Goal: Task Accomplishment & Management: Manage account settings

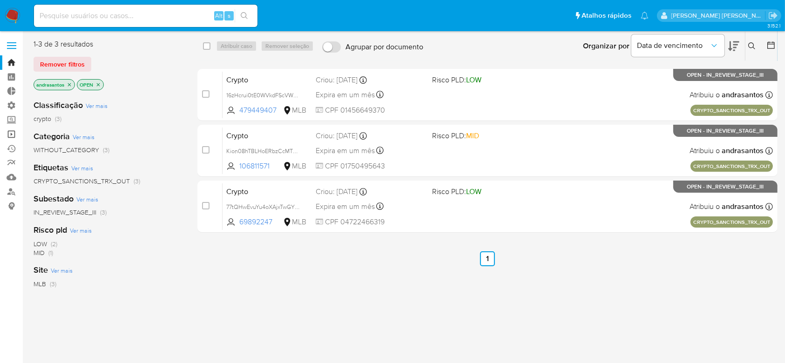
click at [15, 136] on link "Operações em massa" at bounding box center [55, 134] width 111 height 14
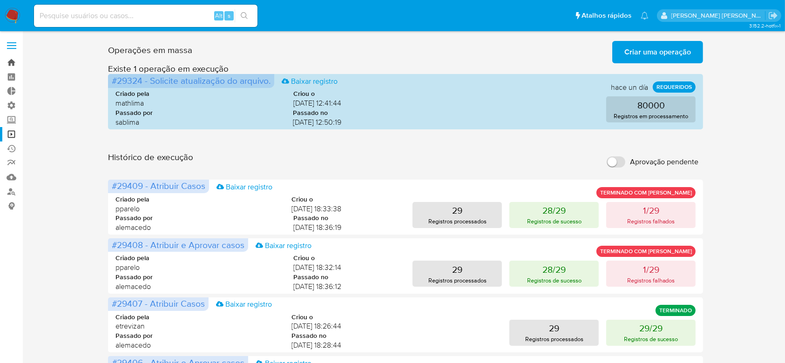
click at [11, 62] on link "Bandeja" at bounding box center [55, 62] width 111 height 14
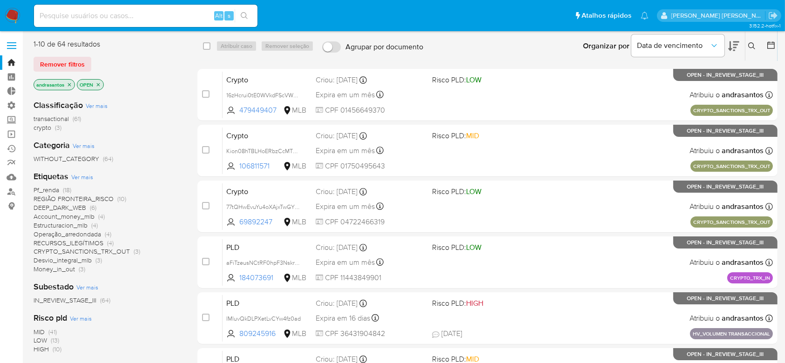
click at [49, 128] on span "crypto" at bounding box center [43, 127] width 18 height 9
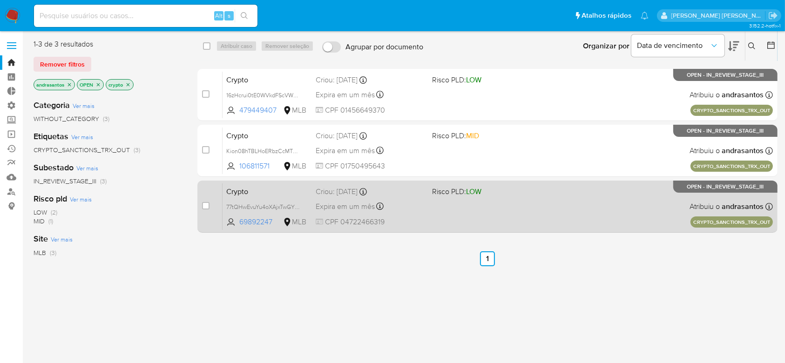
click at [471, 211] on div "Crypto 77tQHwEvuYu4oXAjxTwGY7pO 69892247 MLB Risco PLD: LOW Criou: 11/08/2025 C…" at bounding box center [497, 206] width 550 height 47
click at [261, 207] on span "77tQHwEvuYu4oXAjxTwGY7pO" at bounding box center [265, 206] width 79 height 10
click at [249, 192] on span "Crypto" at bounding box center [267, 191] width 82 height 12
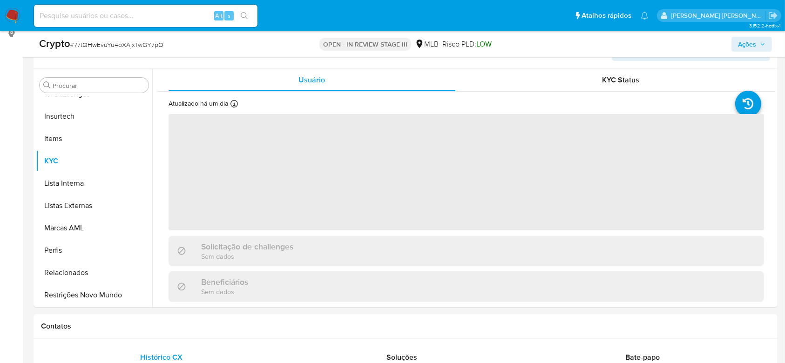
scroll to position [186, 0]
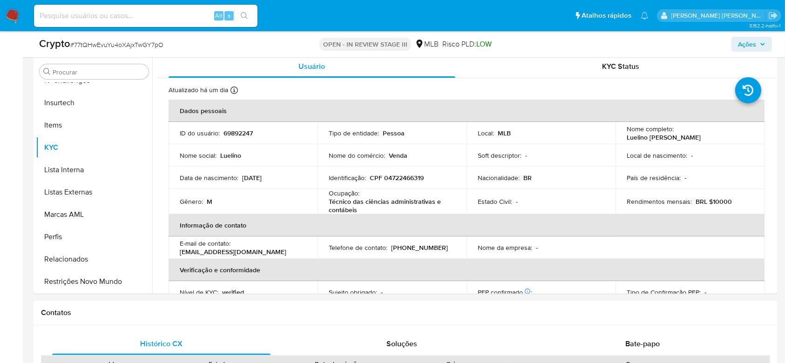
select select "10"
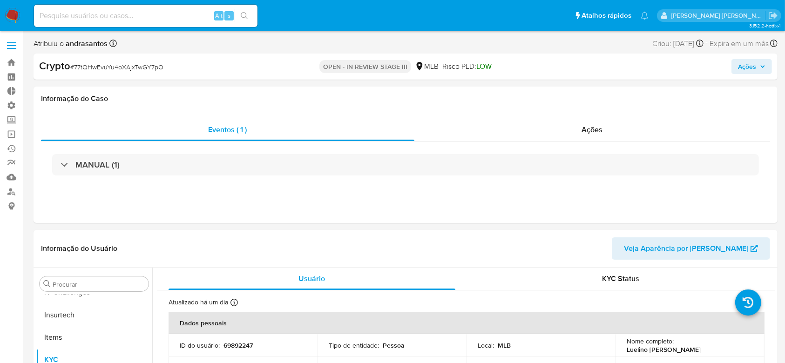
scroll to position [62, 0]
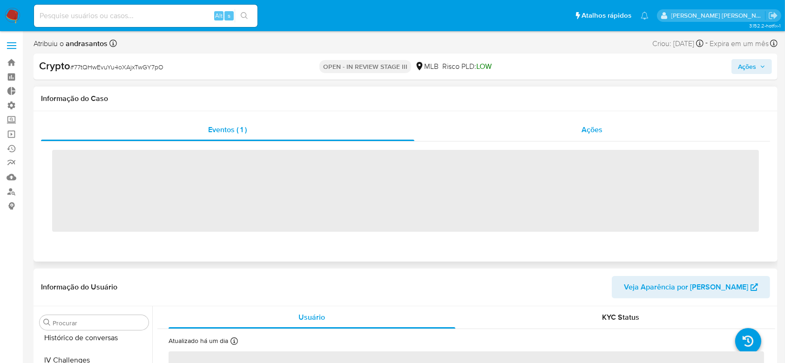
scroll to position [393, 0]
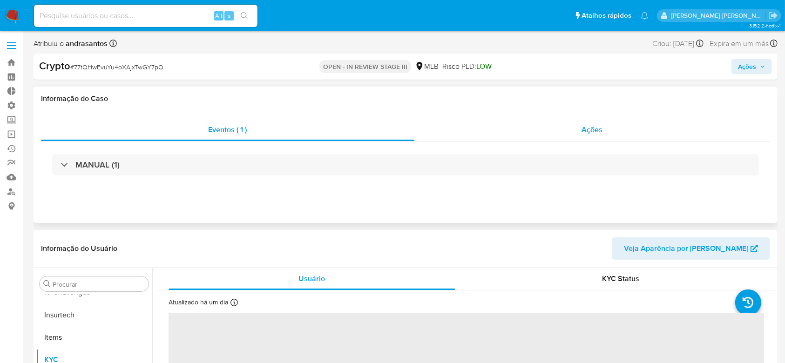
click at [596, 129] on span "Ações" at bounding box center [592, 129] width 21 height 11
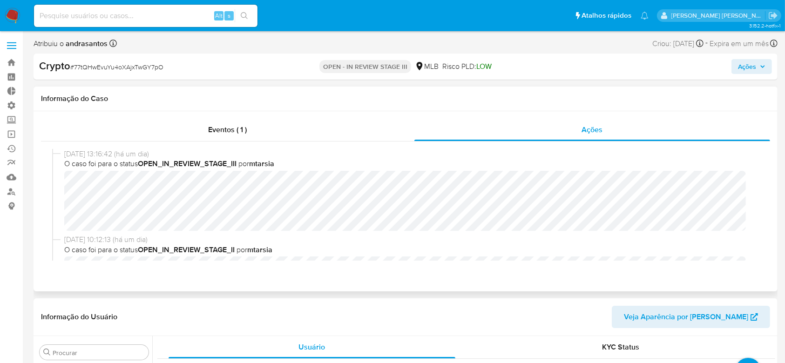
select select "10"
click at [758, 65] on span "Ações" at bounding box center [751, 66] width 27 height 13
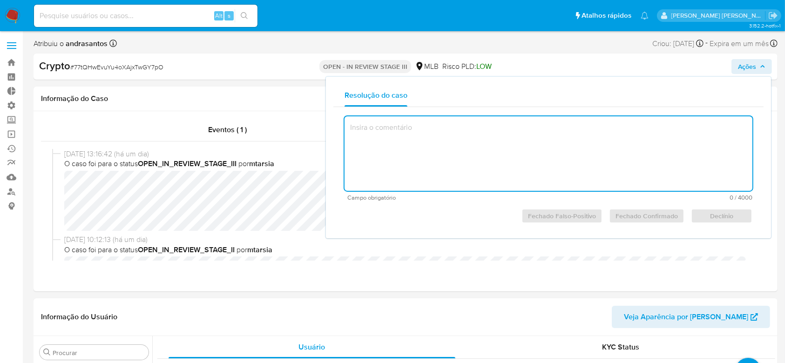
click at [506, 140] on textarea at bounding box center [548, 153] width 408 height 74
type textarea "77tQHwEvuYu4oXAjxTwGY7pO"
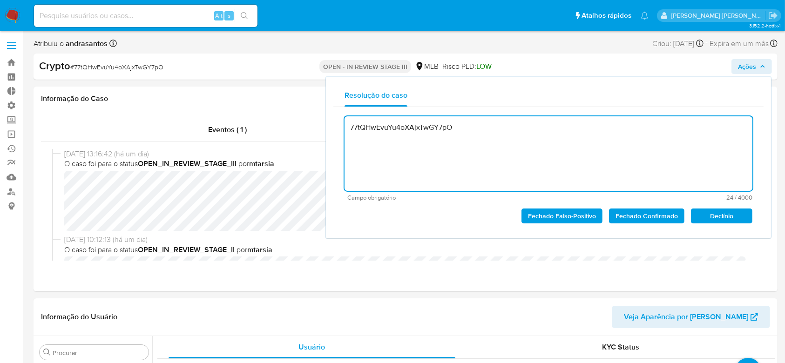
click at [444, 129] on textarea "77tQHwEvuYu4oXAjxTwGY7pO" at bounding box center [548, 153] width 408 height 74
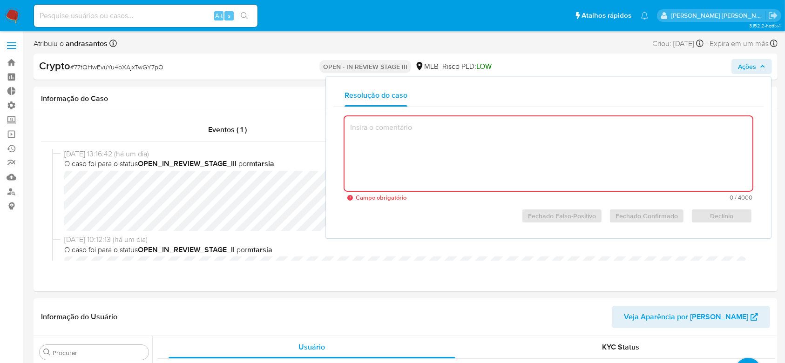
paste textarea "Caso classificado como match positivo, após análise motivada por solicitação da…"
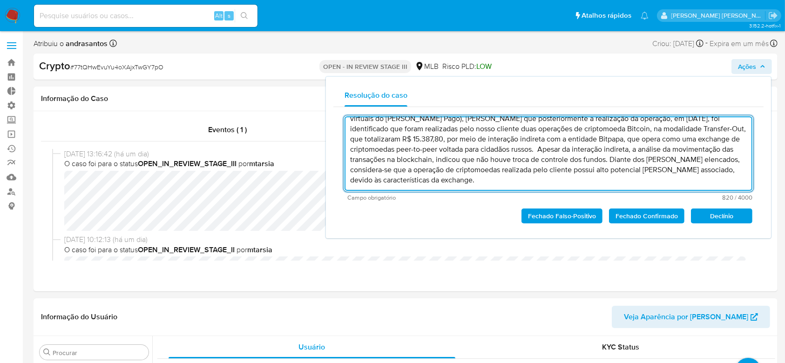
scroll to position [30, 0]
click at [651, 215] on span "Fechado Confirmado" at bounding box center [646, 215] width 62 height 13
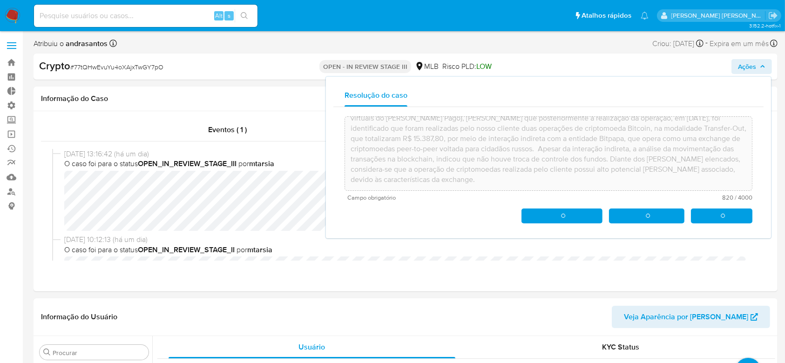
type textarea "Caso classificado como match positivo, após análise motivada por solicitação da…"
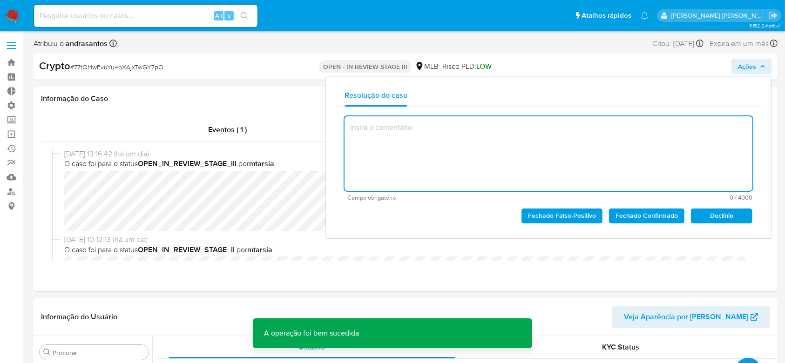
scroll to position [0, 0]
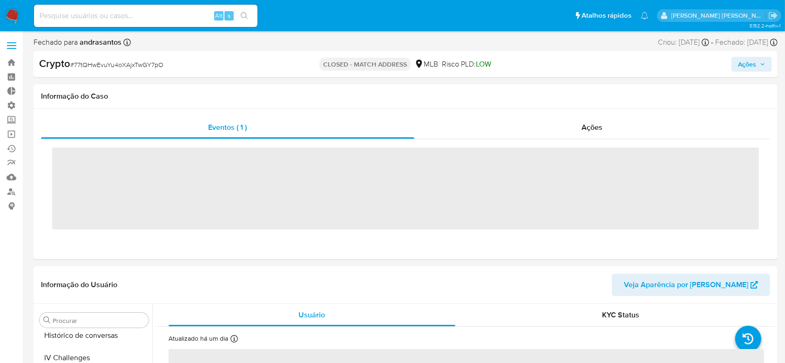
scroll to position [393, 0]
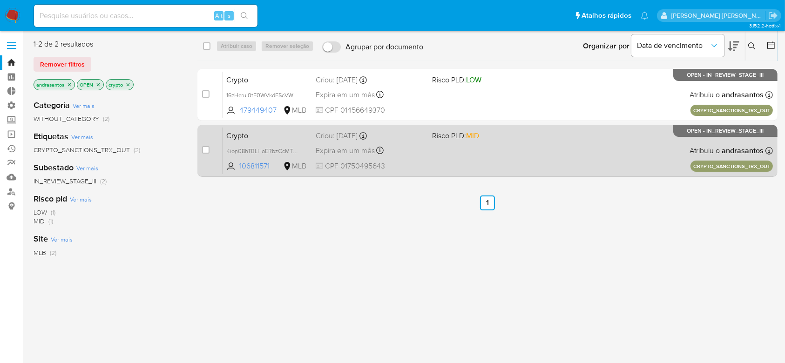
click at [423, 151] on div "Expira em um mês Expira em [DATE] 17:03:13" at bounding box center [370, 150] width 108 height 13
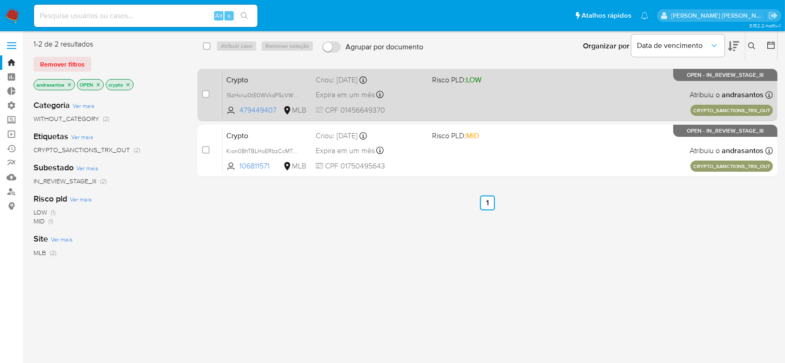
click at [291, 82] on span "Crypto" at bounding box center [267, 79] width 82 height 12
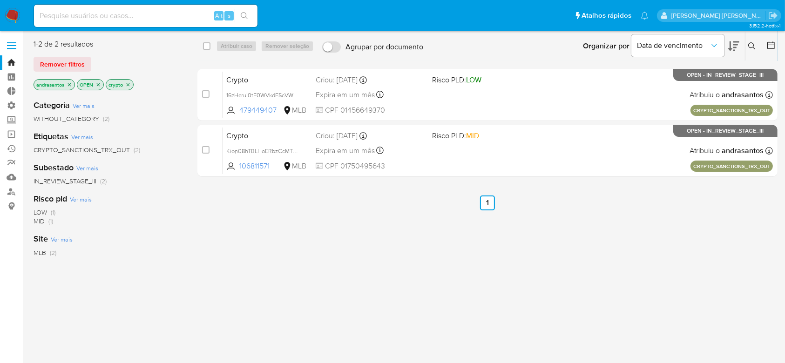
click at [67, 18] on input at bounding box center [145, 16] width 223 height 12
paste input "VCOLKPIU77vKgh83okpUKqj7"
type input "VCOLKPIU77vKgh83okpUKqj7"
click at [250, 13] on button "search-icon" at bounding box center [244, 15] width 19 height 13
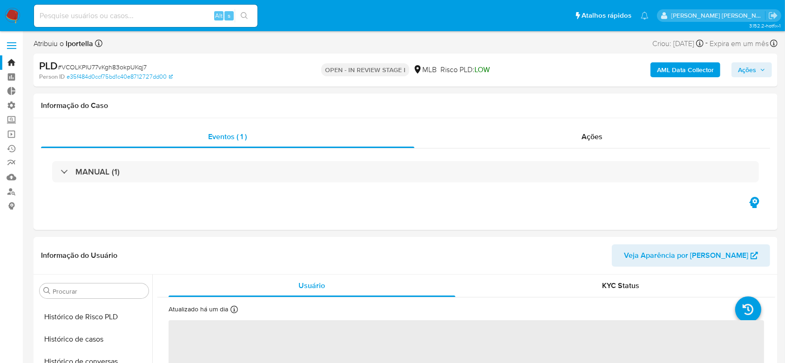
scroll to position [393, 0]
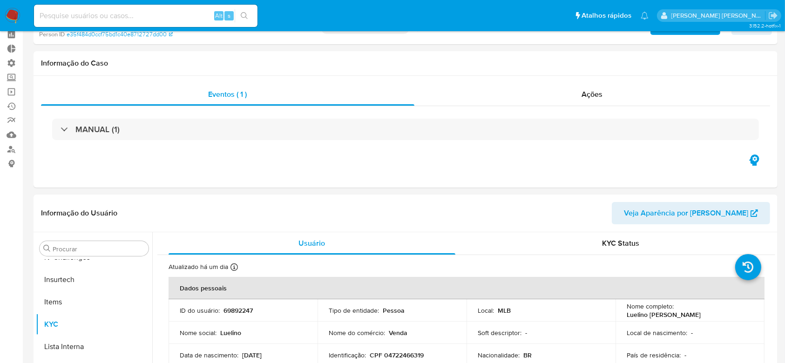
select select "10"
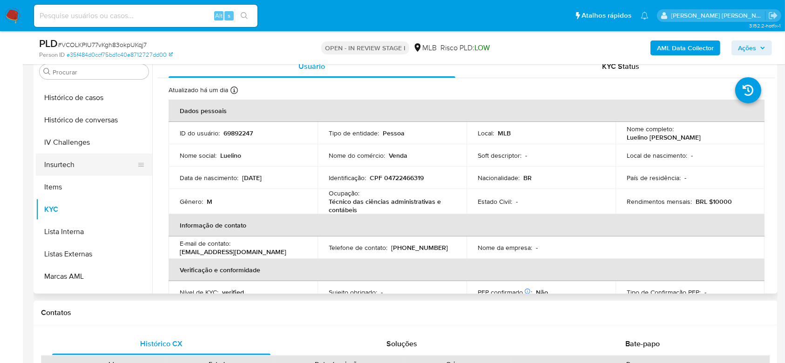
scroll to position [269, 0]
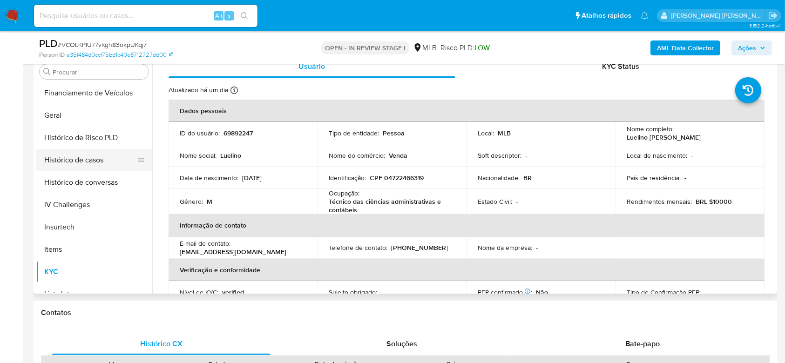
click at [86, 158] on button "Histórico de casos" at bounding box center [90, 160] width 109 height 22
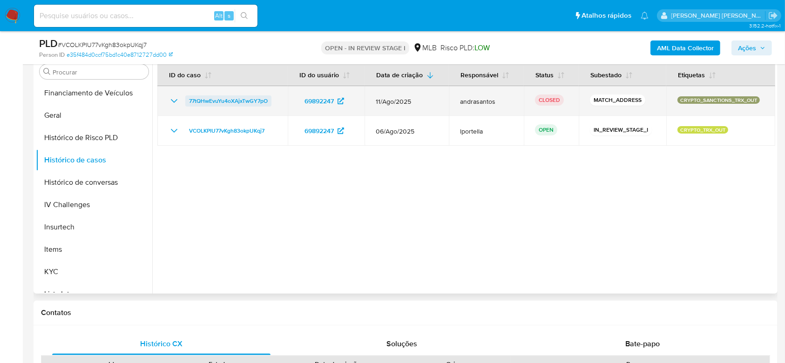
click at [237, 100] on span "77tQHwEvuYu4oXAjxTwGY7pO" at bounding box center [228, 100] width 79 height 11
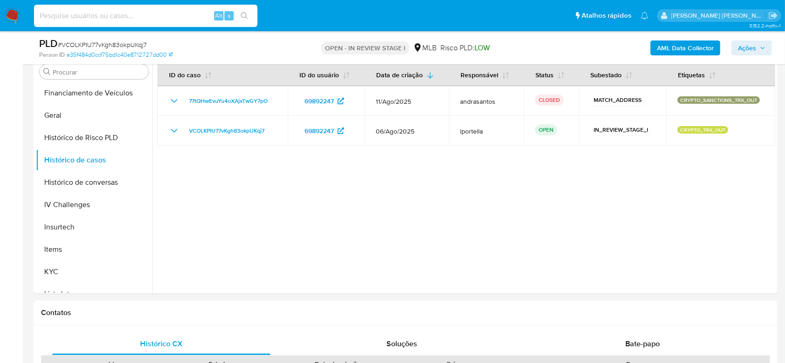
click at [134, 10] on input at bounding box center [145, 16] width 223 height 12
paste input "VCOLKPIU77vKgh83okpUKqj7"
type input "VCOLKPIU77vKgh83okpUKqj7"
click at [248, 19] on button "search-icon" at bounding box center [244, 15] width 19 height 13
click at [246, 17] on icon "search-icon" at bounding box center [244, 15] width 7 height 7
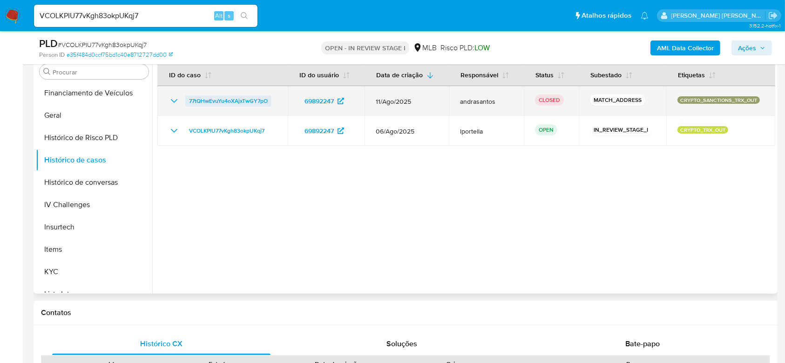
click at [217, 99] on span "77tQHwEvuYu4oXAjxTwGY7pO" at bounding box center [228, 100] width 79 height 11
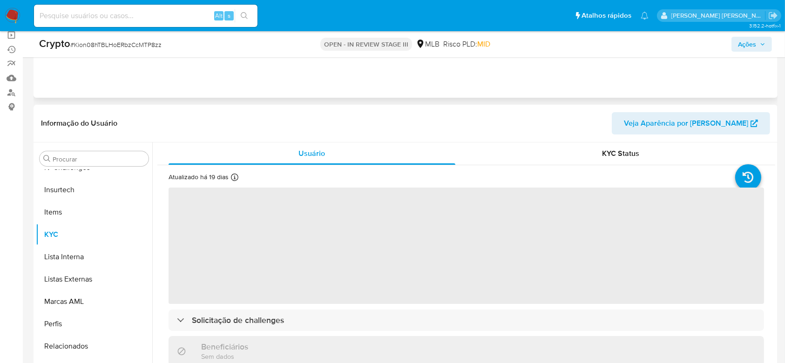
scroll to position [124, 0]
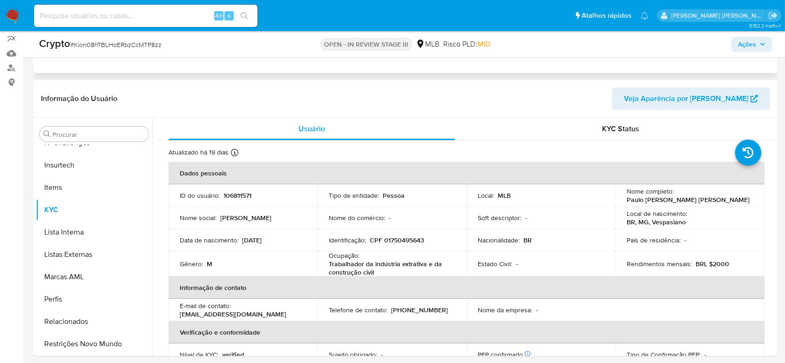
select select "10"
click at [623, 130] on span "KYC Status" at bounding box center [620, 128] width 37 height 11
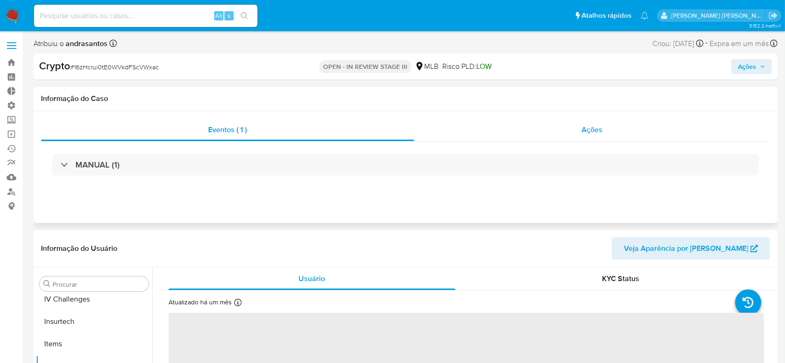
scroll to position [393, 0]
click at [591, 129] on span "Ações" at bounding box center [592, 129] width 21 height 11
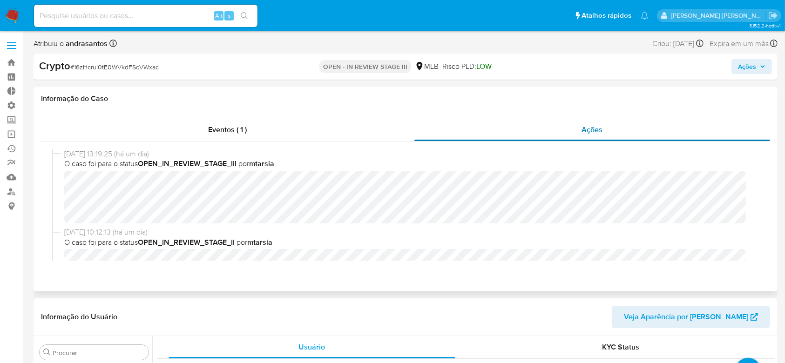
select select "10"
click at [757, 68] on span "Ações" at bounding box center [751, 66] width 27 height 13
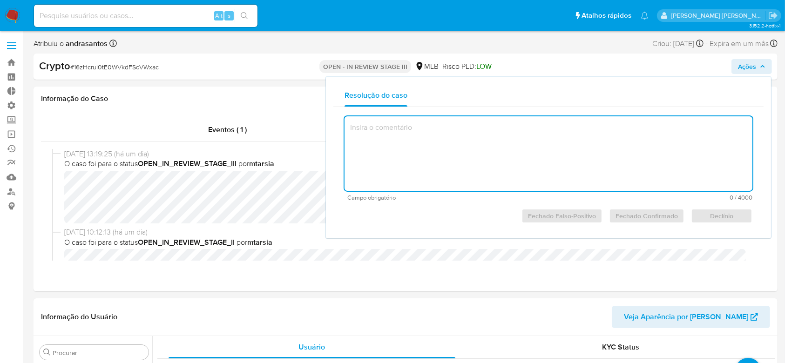
click at [470, 141] on textarea at bounding box center [548, 153] width 408 height 74
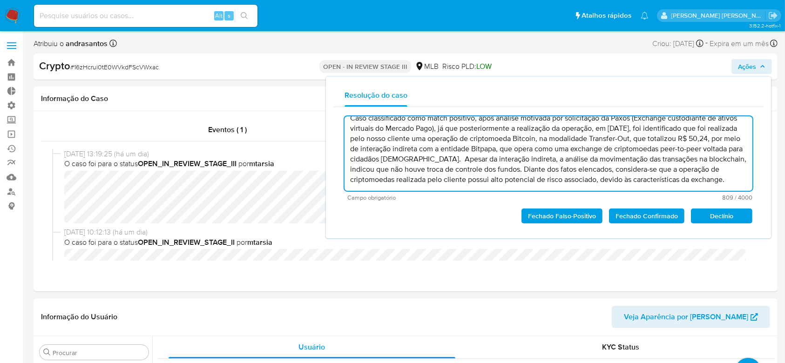
scroll to position [19, 0]
click at [634, 212] on span "Fechado Confirmado" at bounding box center [646, 215] width 62 height 13
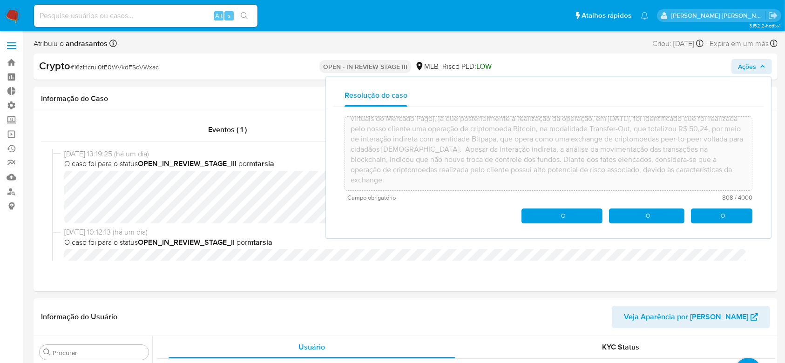
type textarea "Caso classificado como match positivo, após análise motivada por solicitação da…"
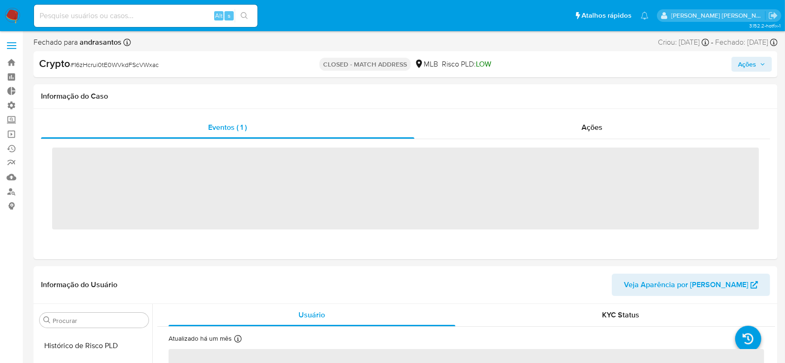
scroll to position [393, 0]
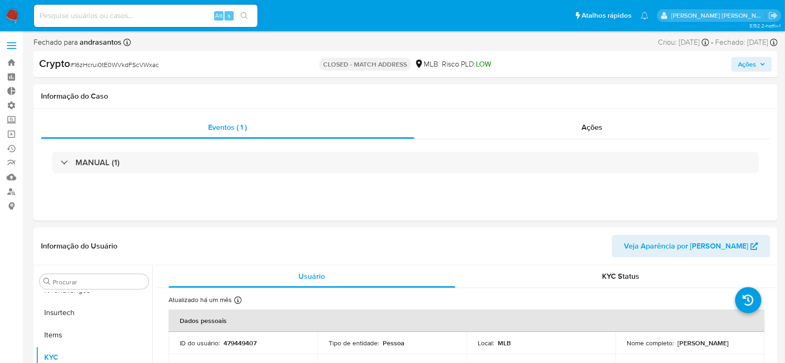
select select "10"
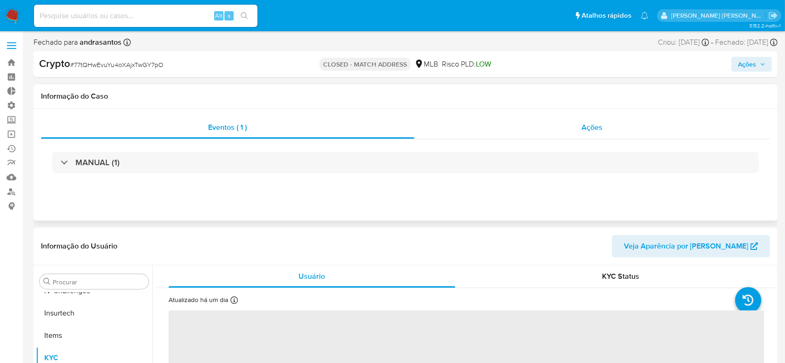
scroll to position [393, 0]
click at [590, 125] on span "Ações" at bounding box center [592, 127] width 21 height 11
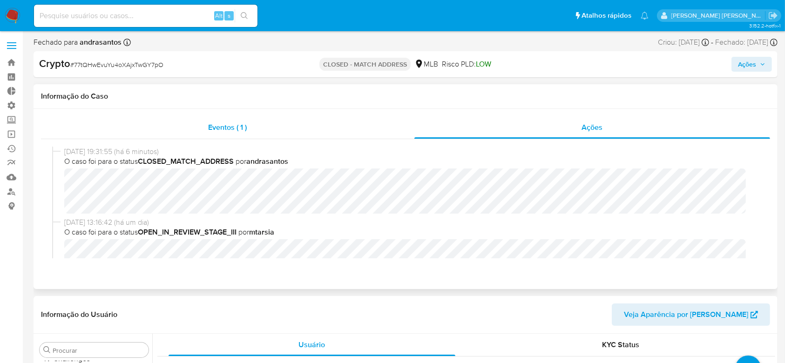
select select "10"
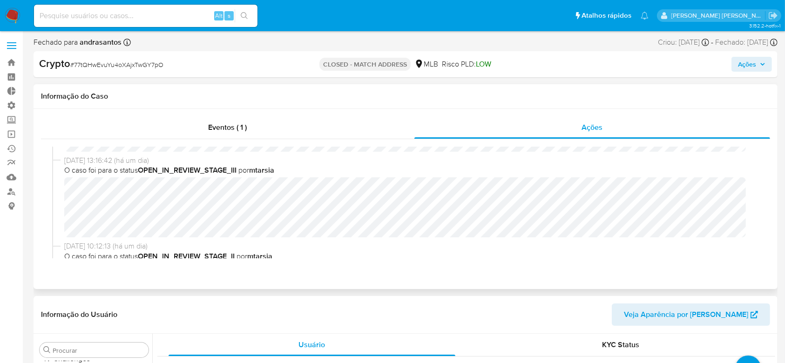
scroll to position [0, 0]
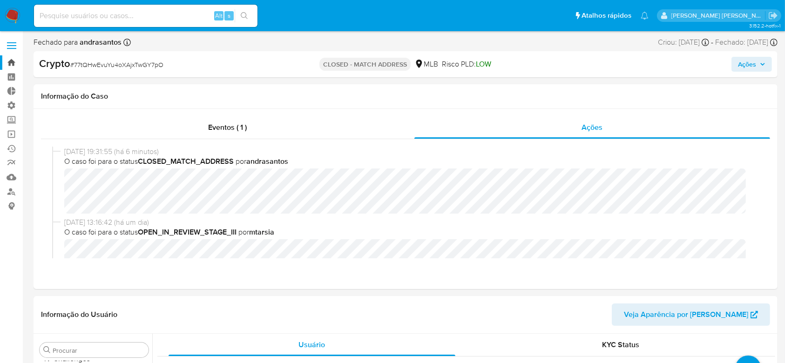
click at [11, 59] on link "Bandeja" at bounding box center [55, 62] width 111 height 14
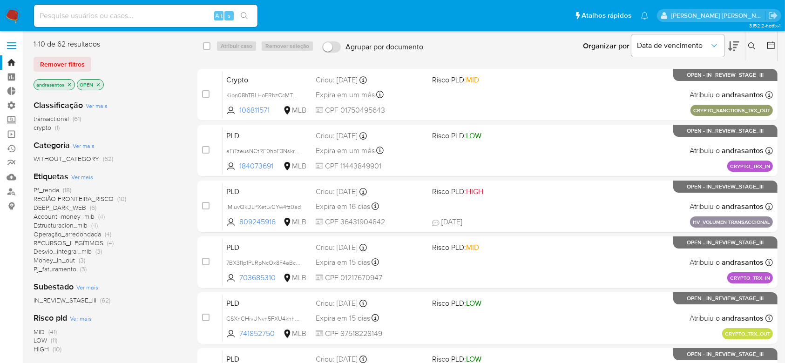
click at [47, 128] on span "crypto" at bounding box center [43, 127] width 18 height 9
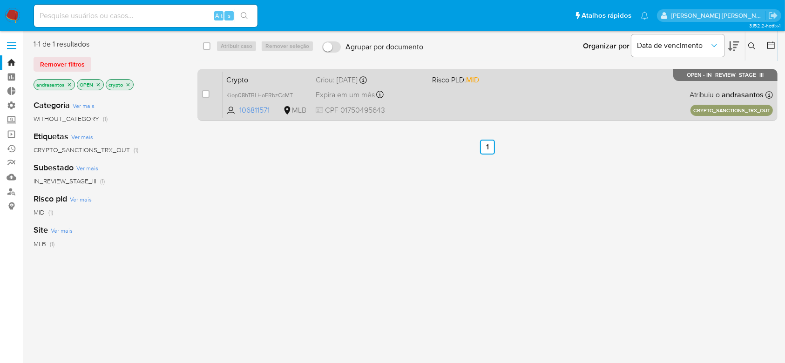
click at [425, 94] on div "Crypto Kion08hTBLHoERbzCcMTP8zz 106811571 MLB Risco PLD: MID Criou: 11/08/2025 …" at bounding box center [497, 94] width 550 height 47
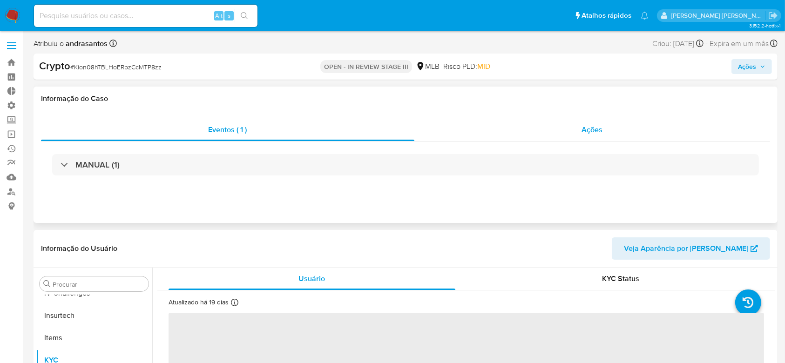
scroll to position [393, 0]
click at [594, 129] on span "Ações" at bounding box center [592, 129] width 21 height 11
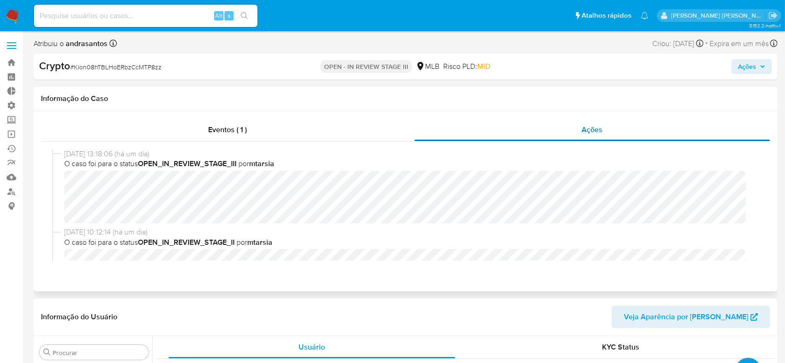
select select "10"
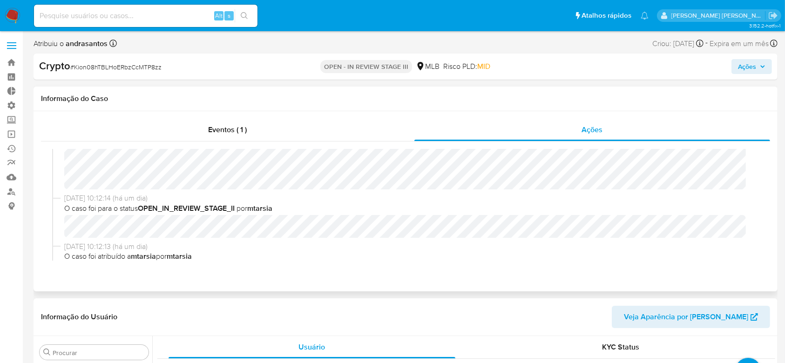
scroll to position [0, 0]
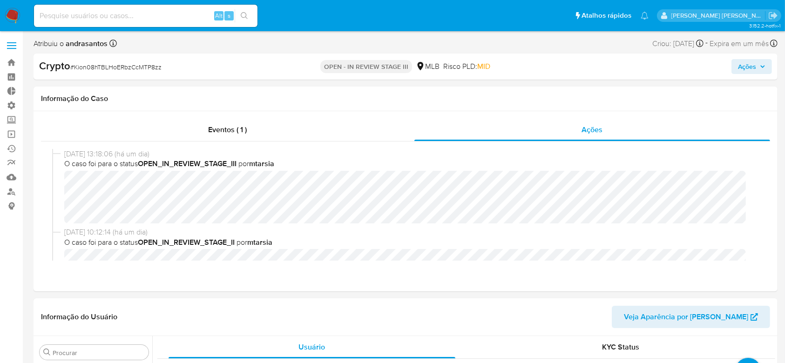
click at [758, 65] on span "Ações" at bounding box center [751, 66] width 27 height 13
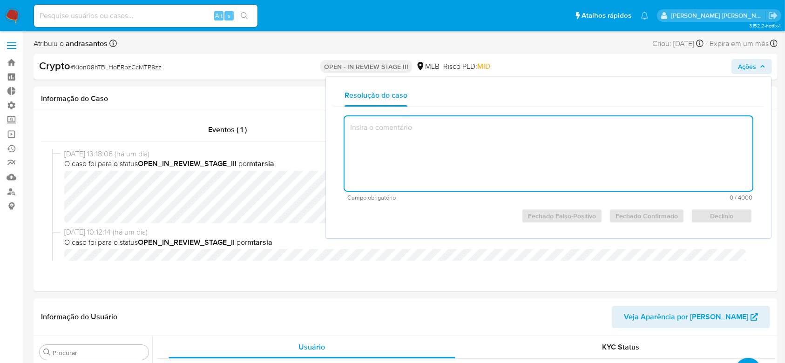
click at [545, 134] on textarea at bounding box center [548, 153] width 408 height 74
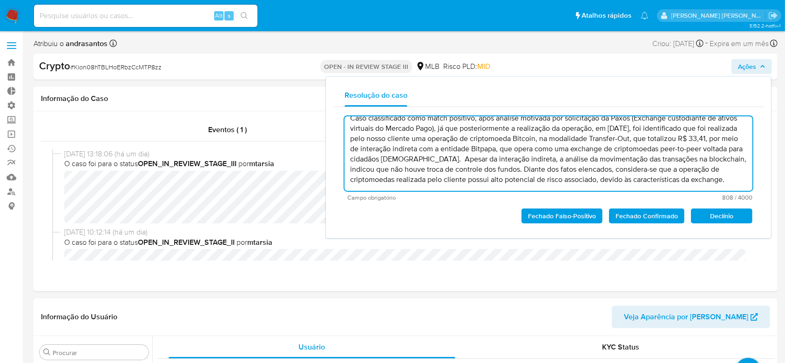
scroll to position [19, 0]
click at [648, 216] on span "Fechado Confirmado" at bounding box center [646, 215] width 62 height 13
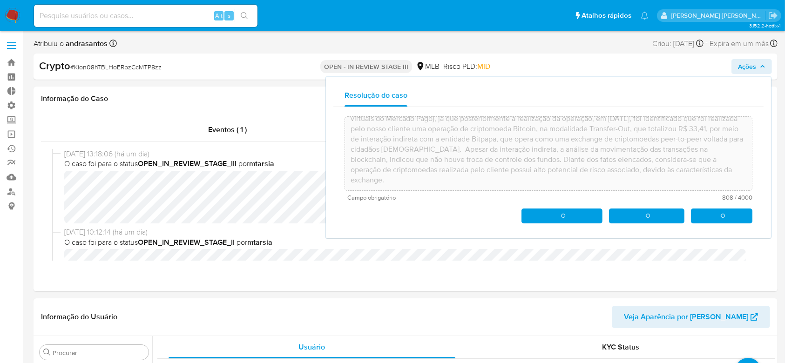
type textarea "Caso classificado como match positivo, após análise motivada por solicitação da…"
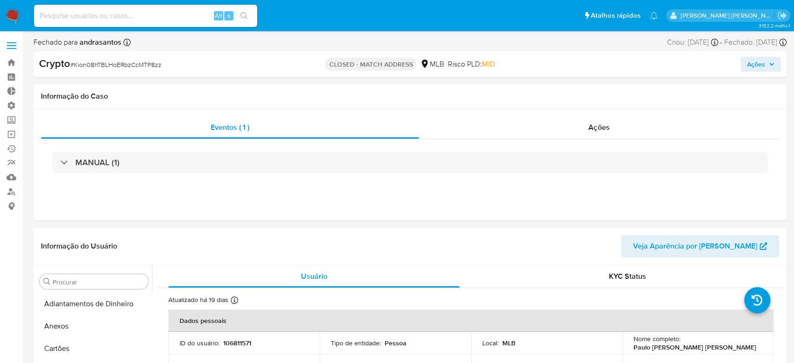
select select "10"
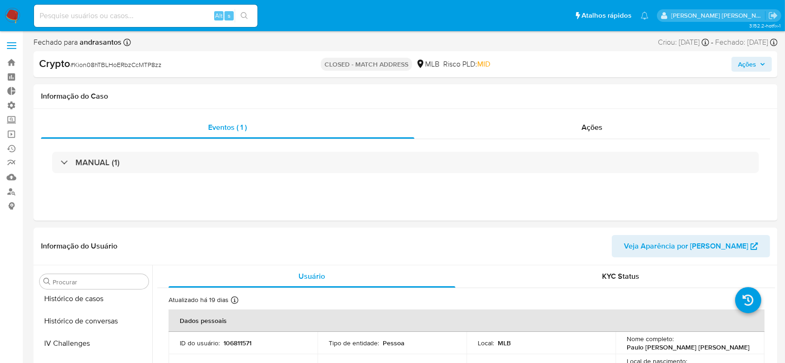
scroll to position [393, 0]
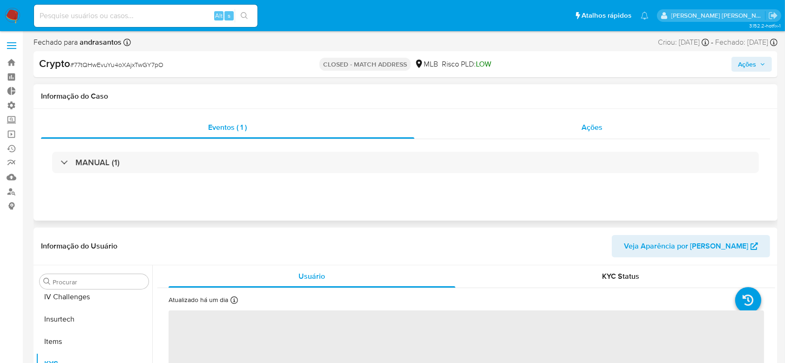
scroll to position [393, 0]
click at [758, 64] on span "Ações" at bounding box center [751, 64] width 27 height 13
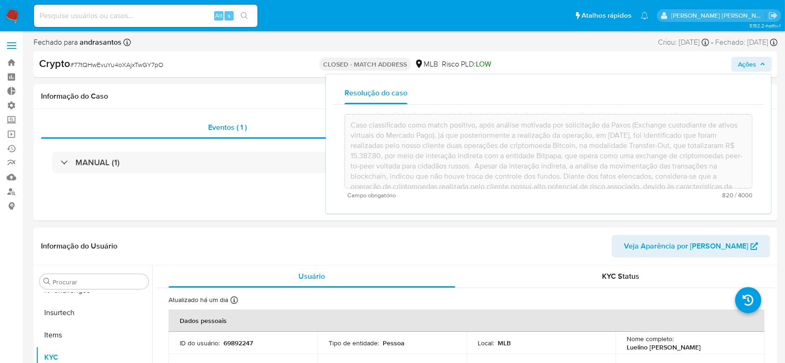
select select "10"
click at [763, 61] on icon "button" at bounding box center [762, 64] width 6 height 6
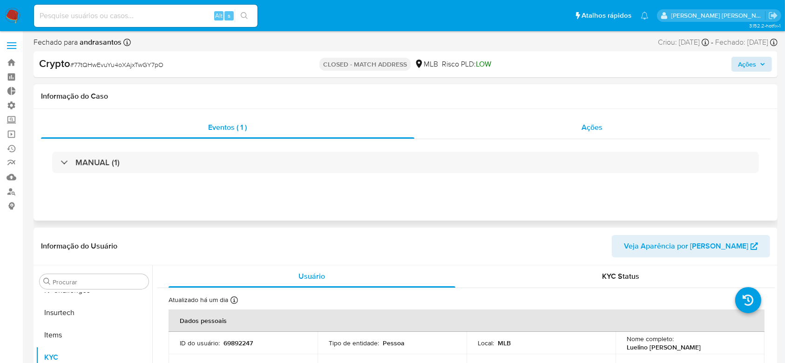
click at [596, 125] on span "Ações" at bounding box center [592, 127] width 21 height 11
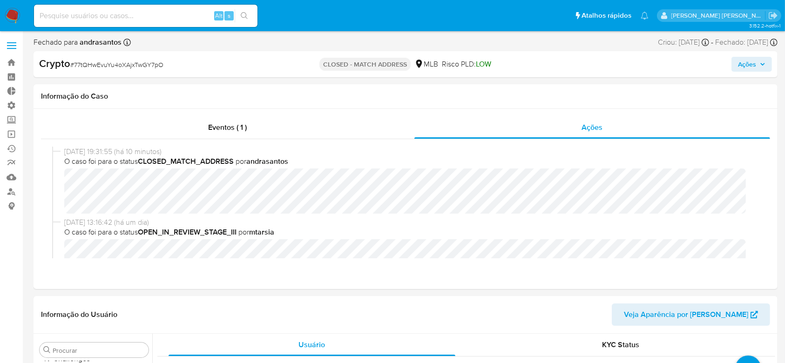
click at [759, 62] on icon "button" at bounding box center [762, 64] width 6 height 6
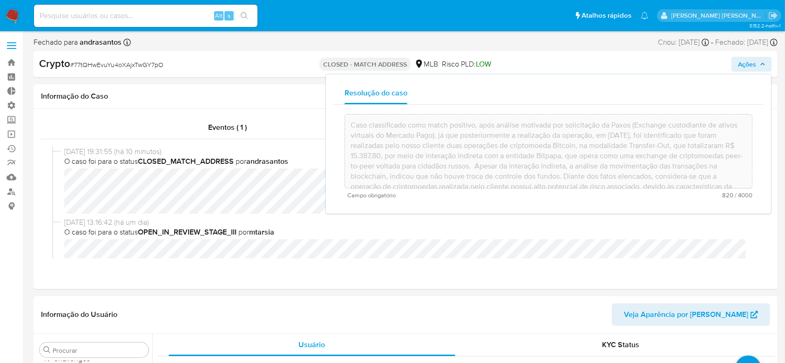
click at [759, 62] on span "Ações" at bounding box center [751, 64] width 27 height 13
